Goal: Entertainment & Leisure: Consume media (video, audio)

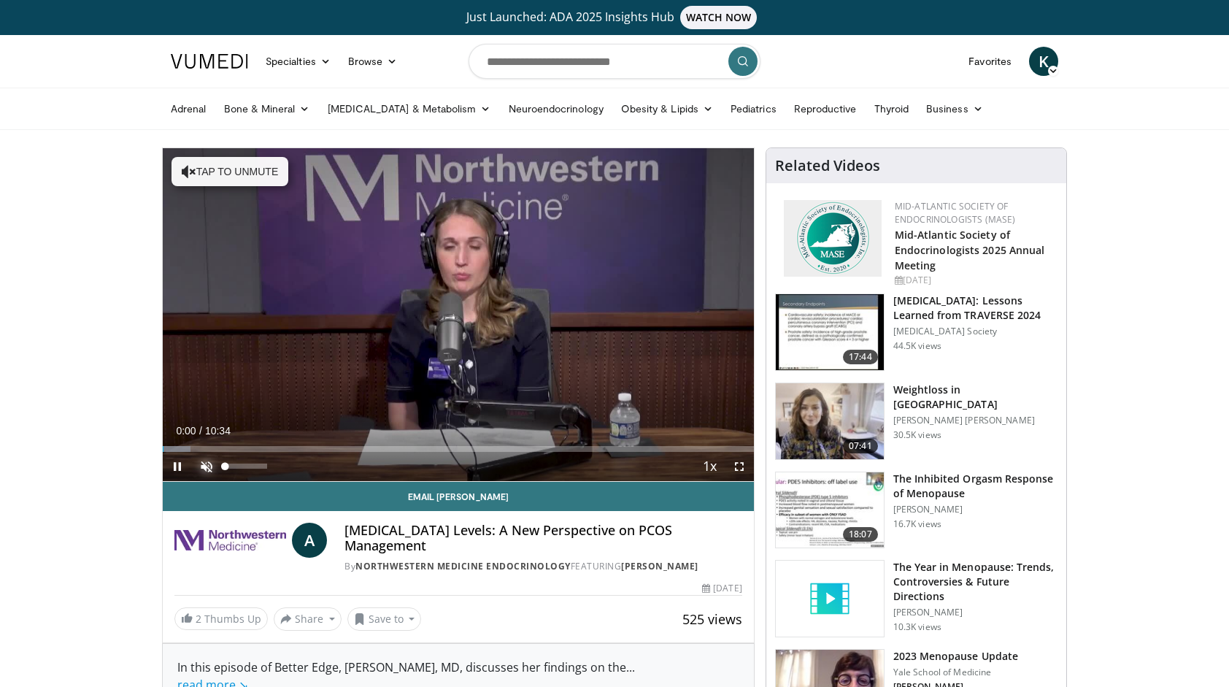
click at [207, 464] on span "Video Player" at bounding box center [206, 466] width 29 height 29
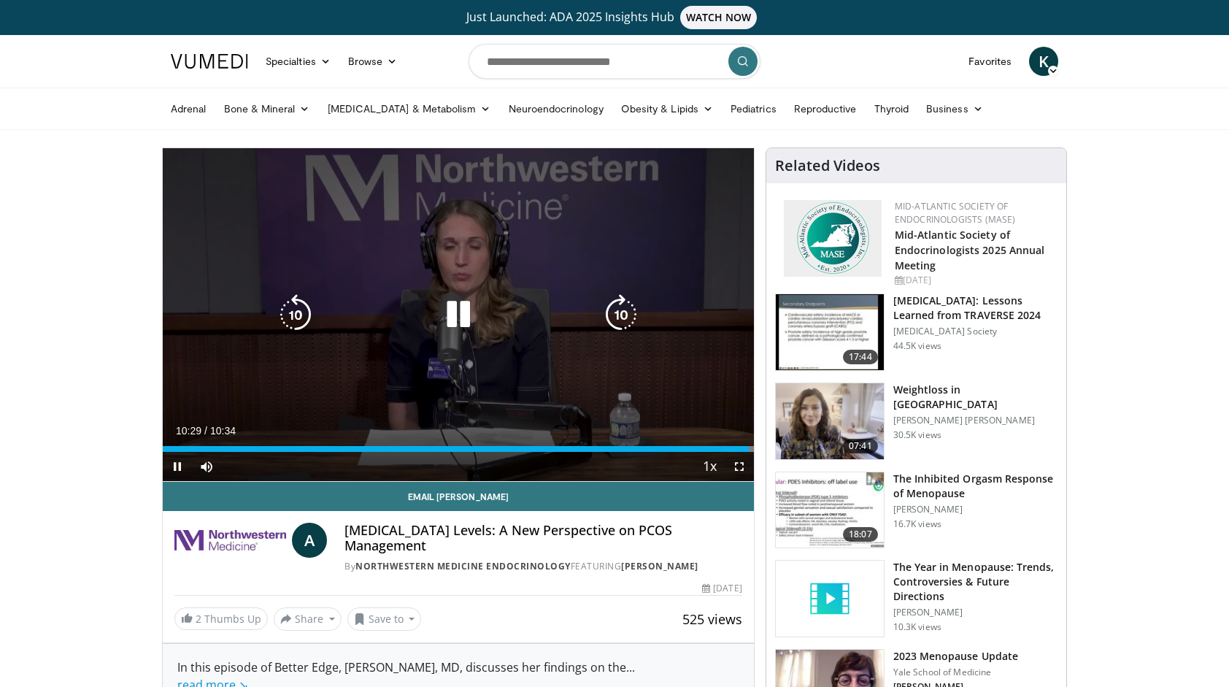
click at [456, 302] on icon "Video Player" at bounding box center [458, 314] width 41 height 41
